Goal: Find specific page/section: Find specific page/section

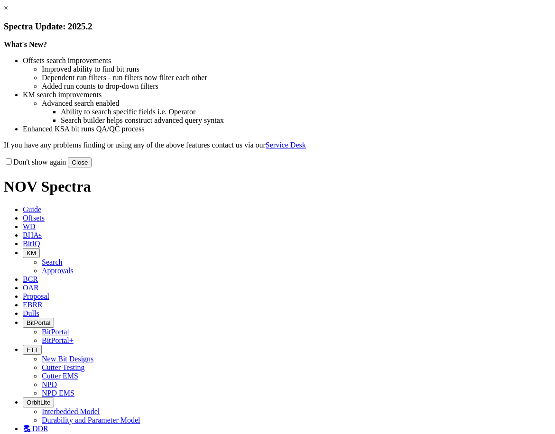
click at [91, 167] on button "Close" at bounding box center [80, 162] width 24 height 10
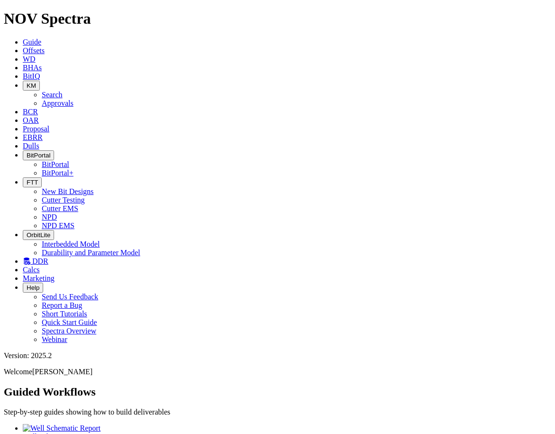
click at [45, 46] on link "Offsets" at bounding box center [34, 50] width 22 height 8
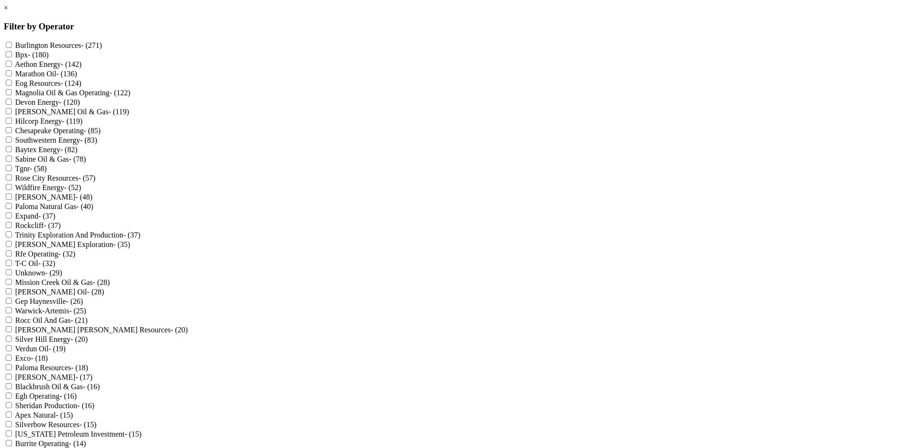
click at [8, 12] on link "×" at bounding box center [6, 8] width 4 height 8
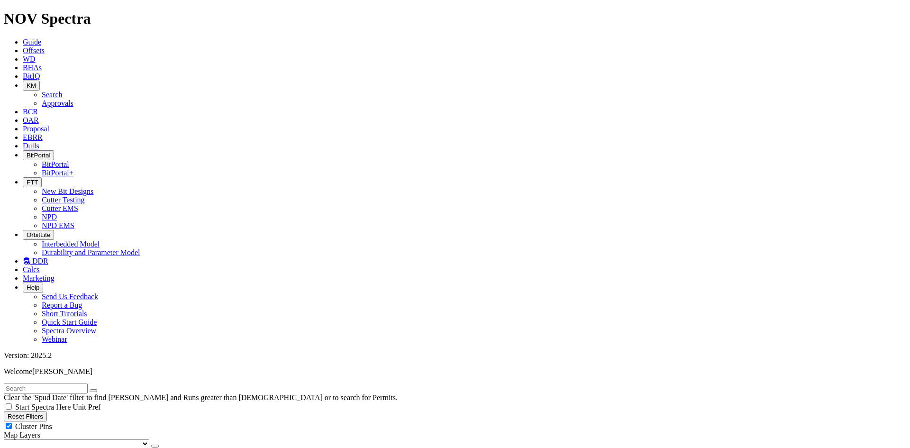
click at [53, 384] on input "text" at bounding box center [46, 389] width 84 height 10
type input "exxon"
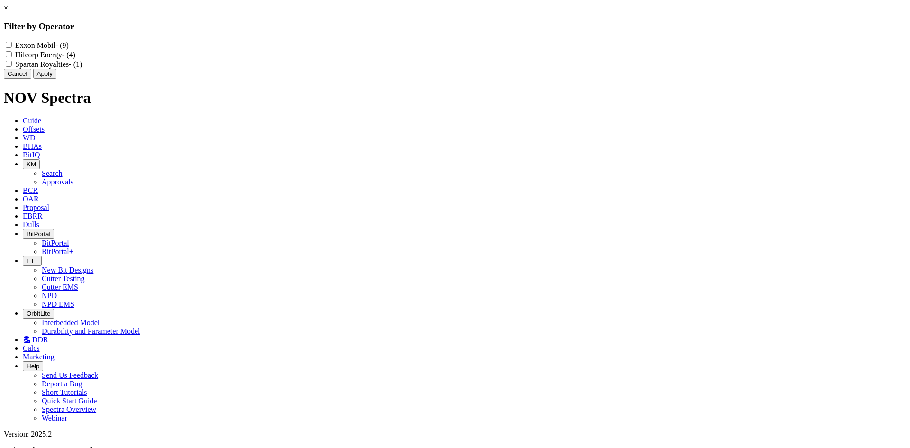
click at [12, 45] on Mobil "Exxon Mobil - (9)" at bounding box center [9, 45] width 6 height 6
checkbox Mobil "true"
click at [56, 79] on button "Apply" at bounding box center [44, 74] width 23 height 10
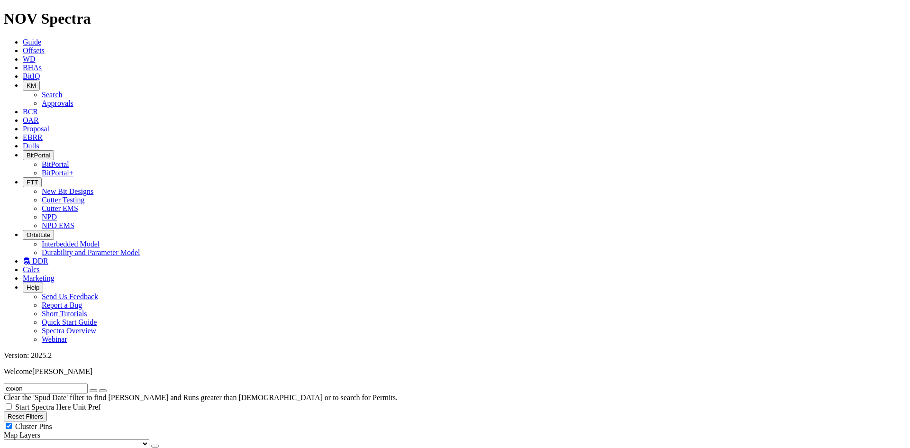
click at [93, 391] on icon "button" at bounding box center [93, 391] width 0 height 0
radio input "true"
radio input "false"
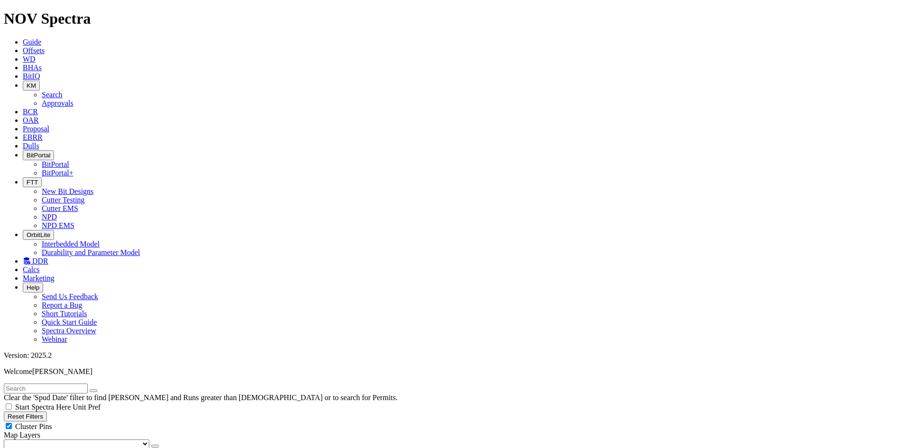
click at [52, 422] on span "Cluster Pins" at bounding box center [33, 426] width 37 height 8
checkbox input "false"
click at [52, 384] on input "text" at bounding box center [46, 389] width 84 height 10
type input "exxon"
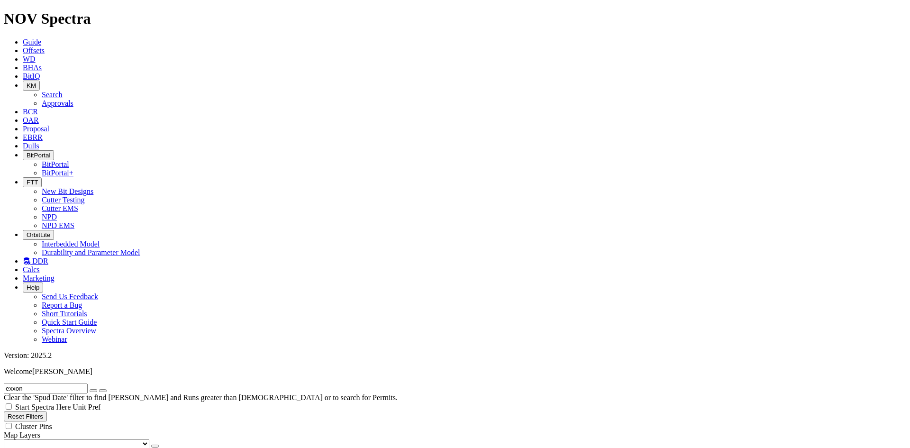
select select
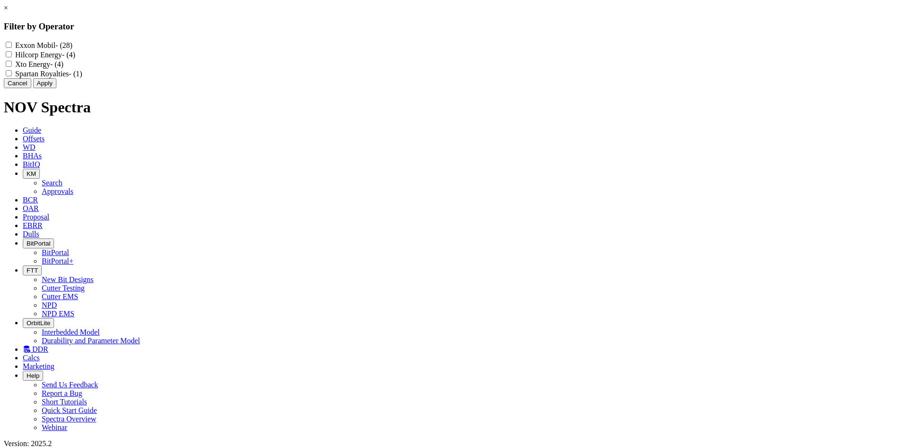
click at [58, 44] on div "× Filter by Operator Exxon Mobil - (28) Hilcorp Energy - (4) Xto Energy - (4) S…" at bounding box center [455, 46] width 903 height 84
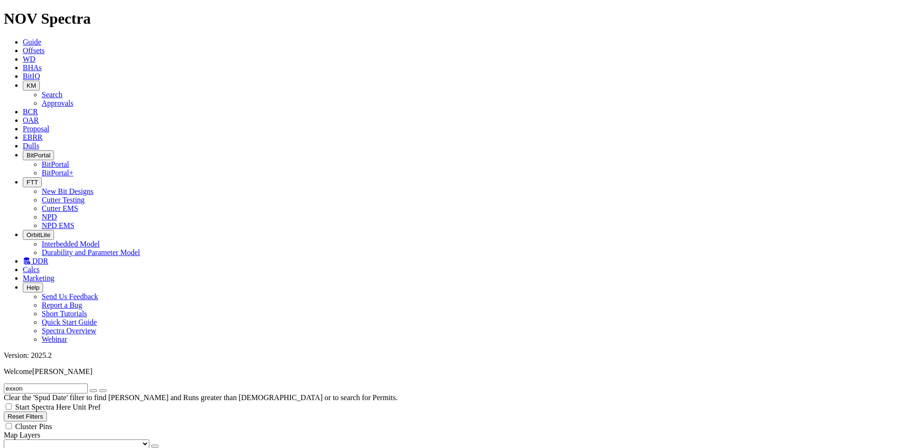
click at [36, 384] on input "exxon" at bounding box center [46, 389] width 84 height 10
click at [74, 384] on input "exxon" at bounding box center [46, 389] width 84 height 10
type input "exxon*"
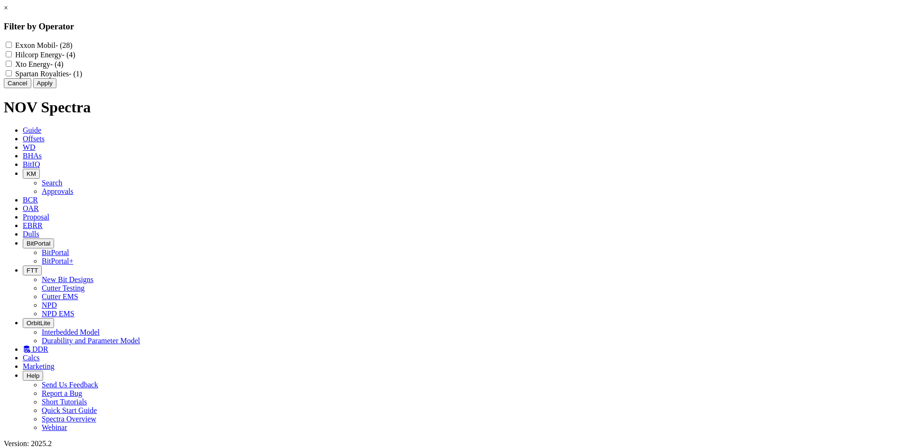
click at [67, 88] on div "× Filter by Operator Exxon Mobil - (28) Hilcorp Energy - (4) Xto Energy - (4) S…" at bounding box center [455, 46] width 903 height 84
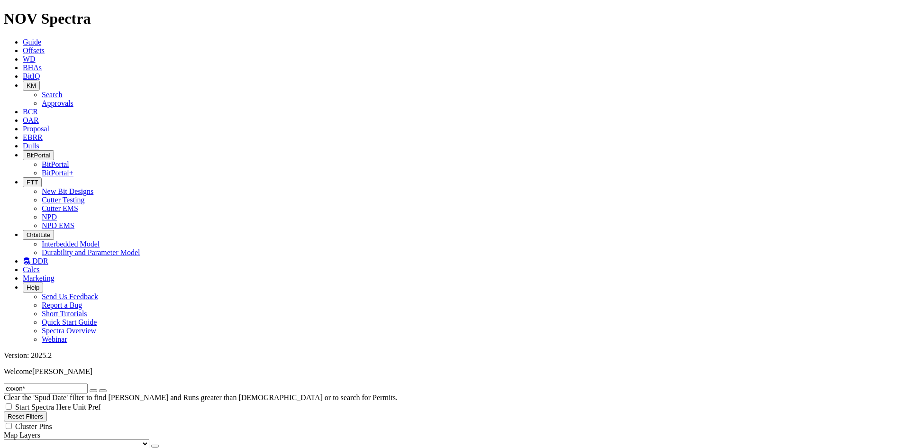
drag, startPoint x: 429, startPoint y: 11, endPoint x: 432, endPoint y: 18, distance: 7.6
click at [39, 142] on link "Dulls" at bounding box center [31, 146] width 17 height 8
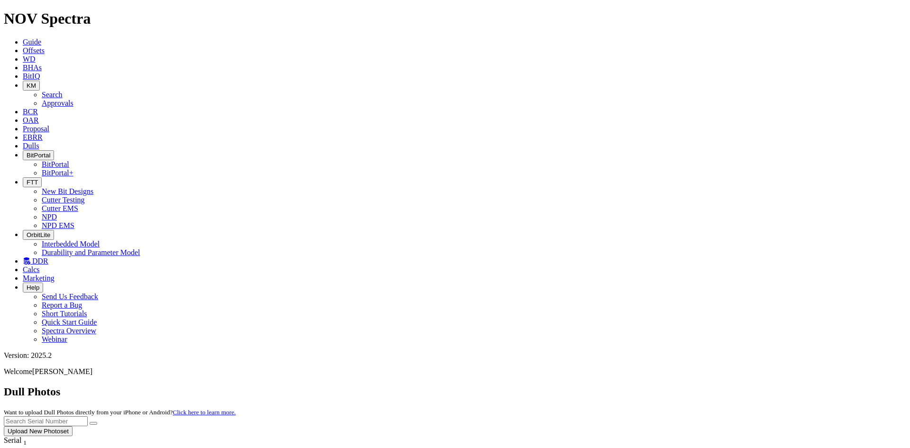
click at [43, 133] on link "EBRR" at bounding box center [33, 137] width 20 height 8
click at [49, 125] on link "Proposal" at bounding box center [36, 129] width 27 height 8
click at [39, 116] on link "OAR" at bounding box center [31, 120] width 16 height 8
click at [43, 133] on link "EBRR" at bounding box center [33, 137] width 20 height 8
